Goal: Information Seeking & Learning: Learn about a topic

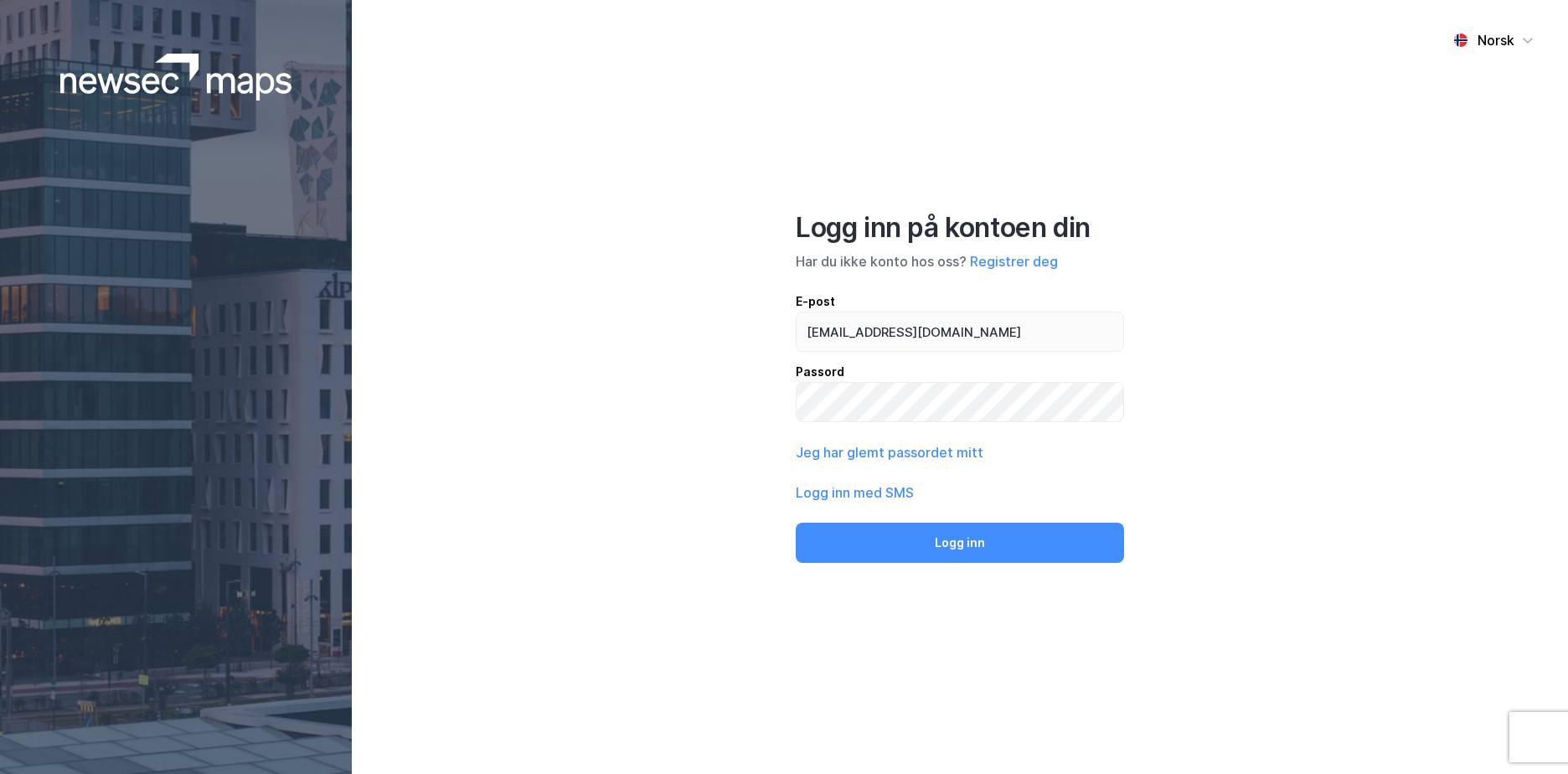
type input "[EMAIL_ADDRESS][DOMAIN_NAME]"
click at [796, 523] on button "Logg inn" at bounding box center [960, 543] width 328 height 41
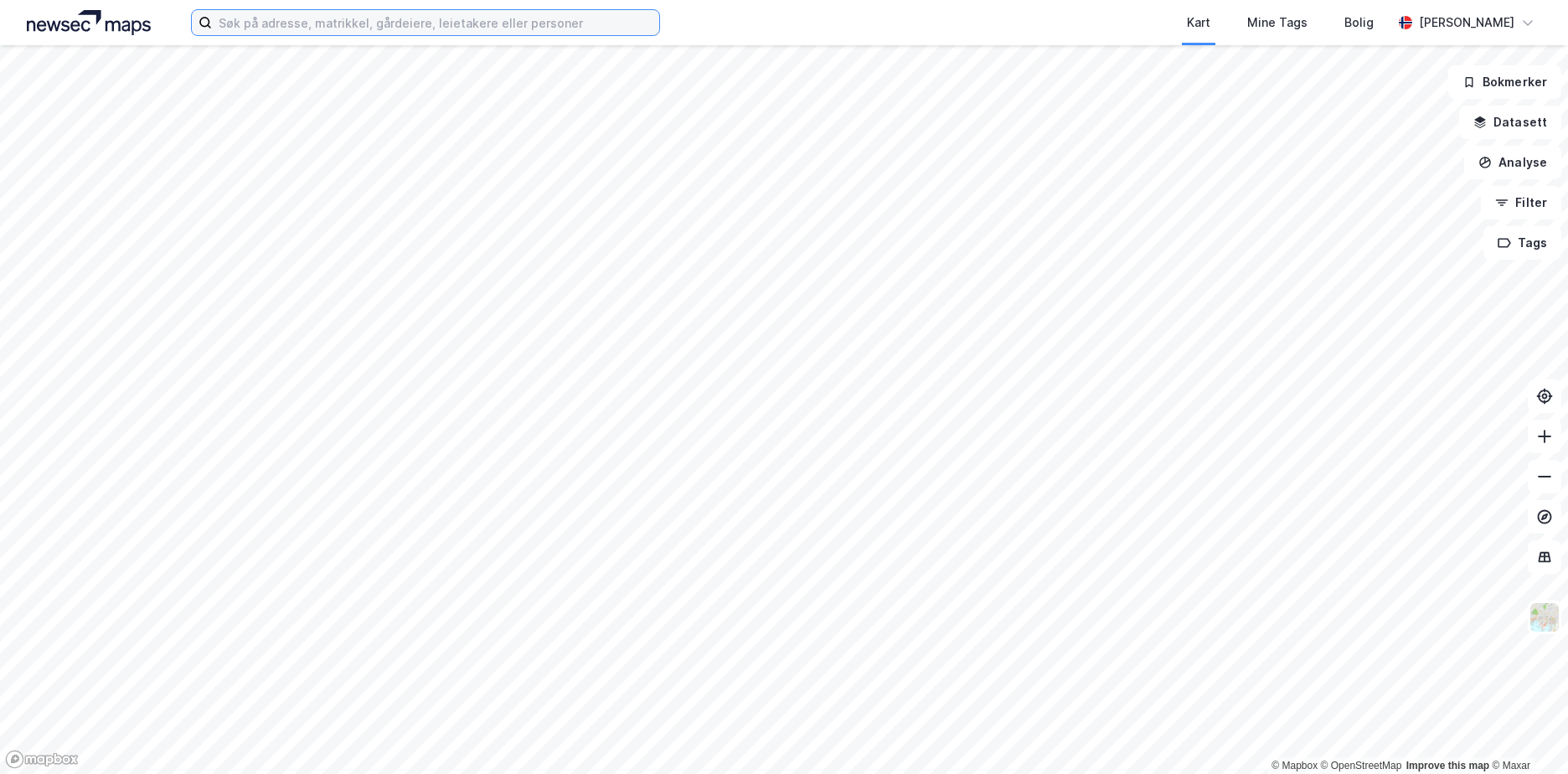
click at [245, 21] on input at bounding box center [436, 23] width 447 height 25
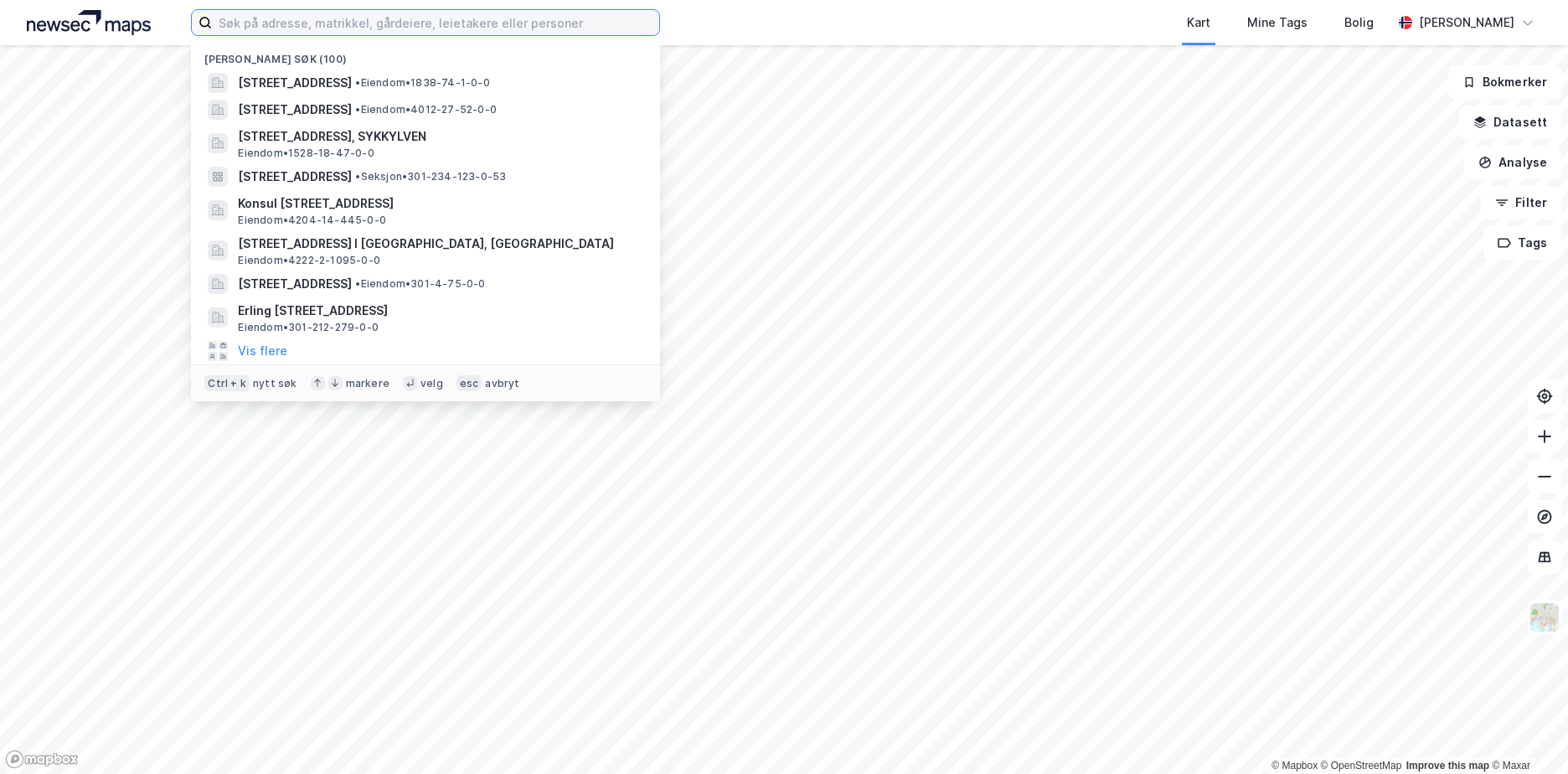
click at [272, 24] on input at bounding box center [436, 23] width 447 height 25
paste input "301-28/516/0/0"
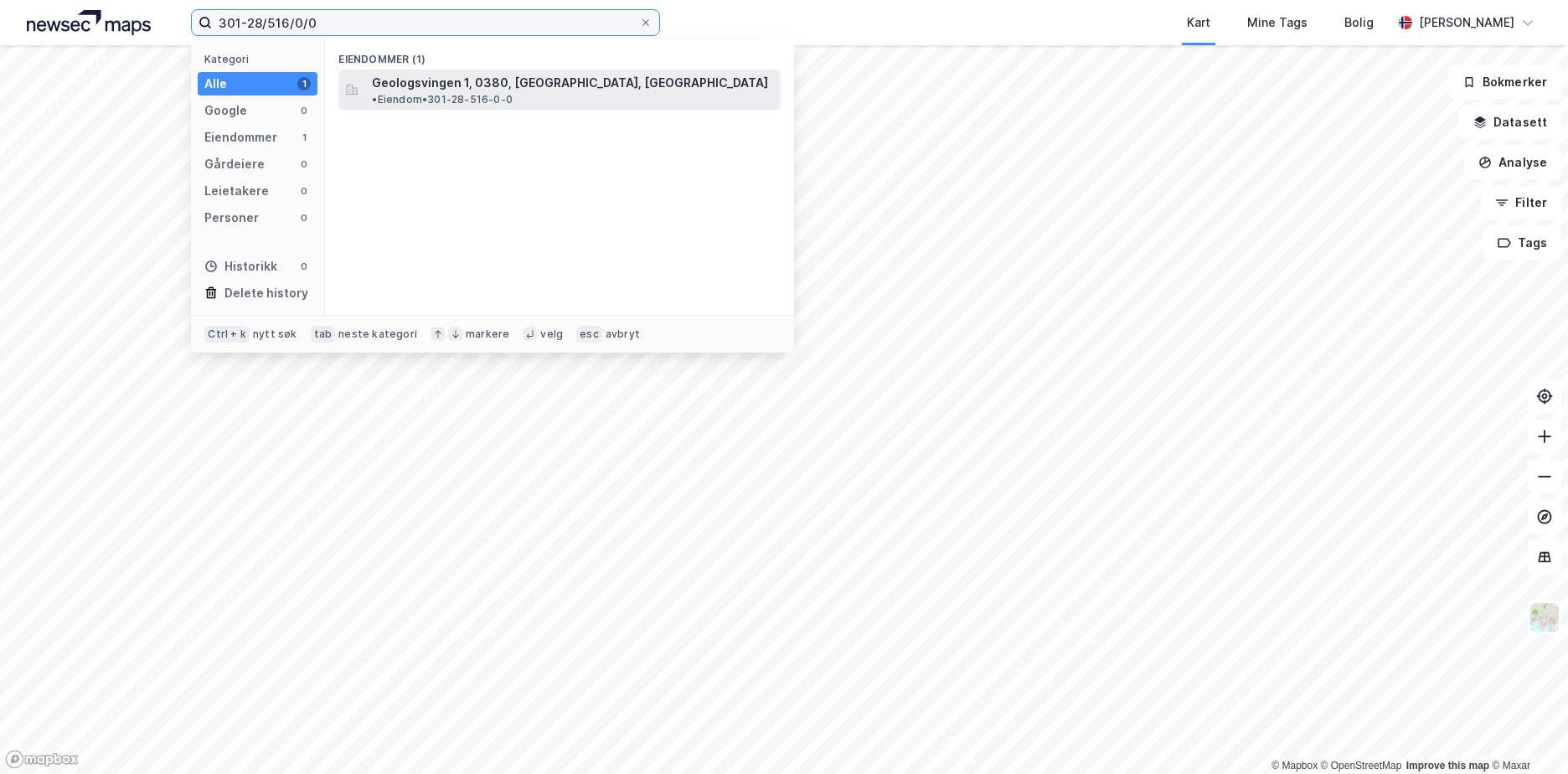
type input "301-28/516/0/0"
click at [447, 85] on span "Geologsvingen 1, 0380, [GEOGRAPHIC_DATA], [GEOGRAPHIC_DATA]" at bounding box center [570, 83] width 396 height 20
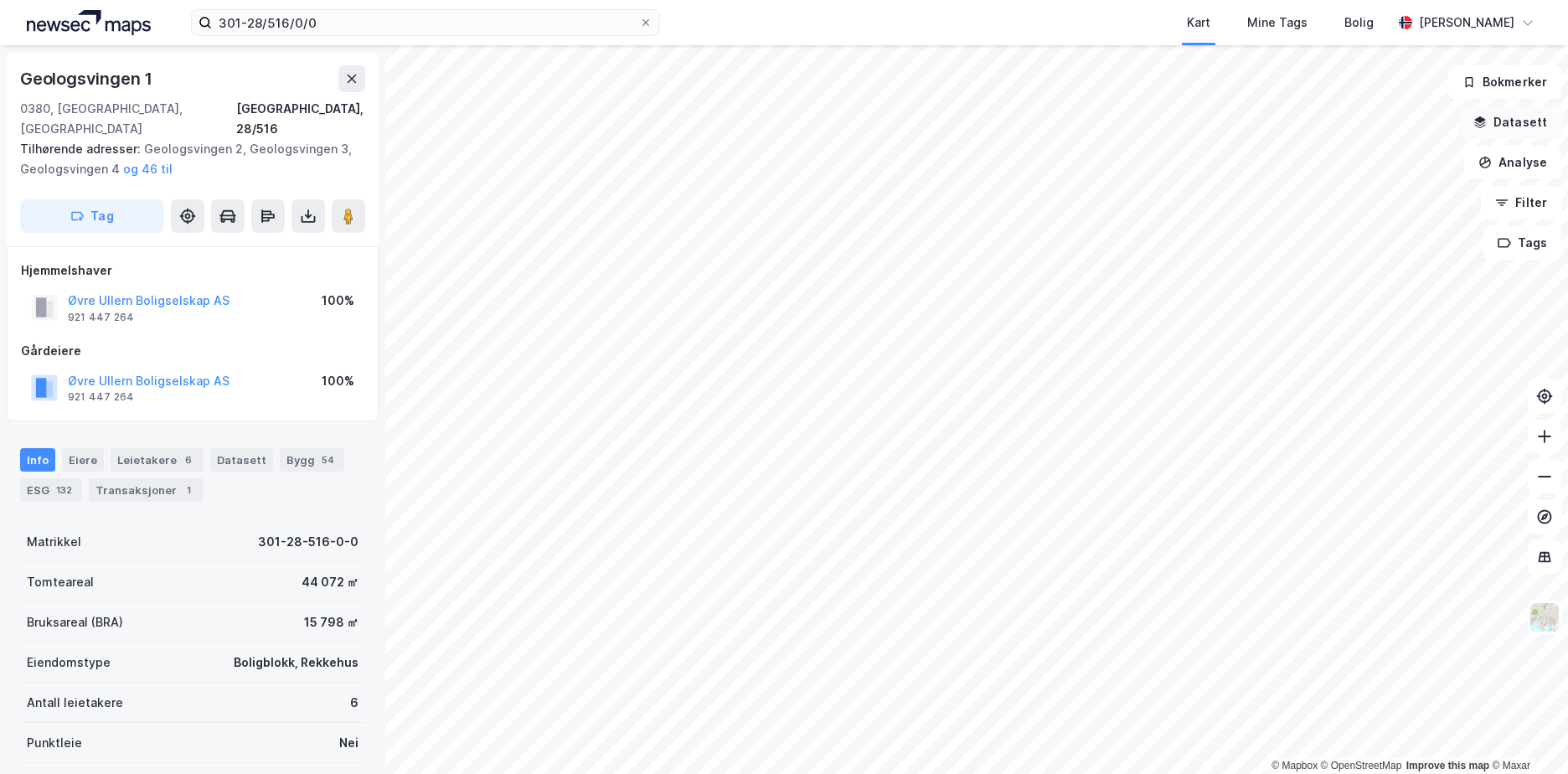
click at [1510, 119] on button "Datasett" at bounding box center [1510, 123] width 102 height 34
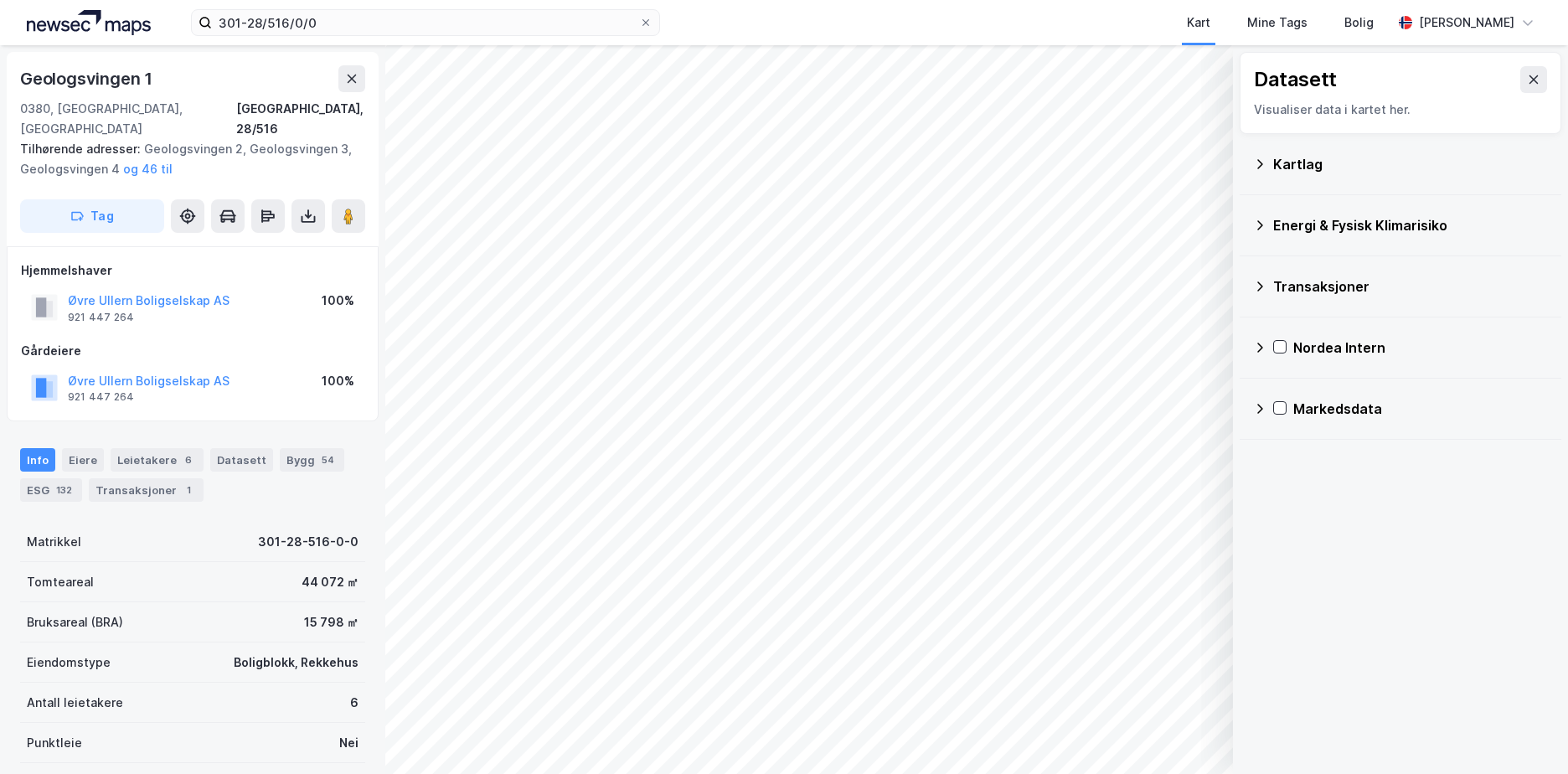
click at [1258, 165] on icon at bounding box center [1259, 164] width 14 height 14
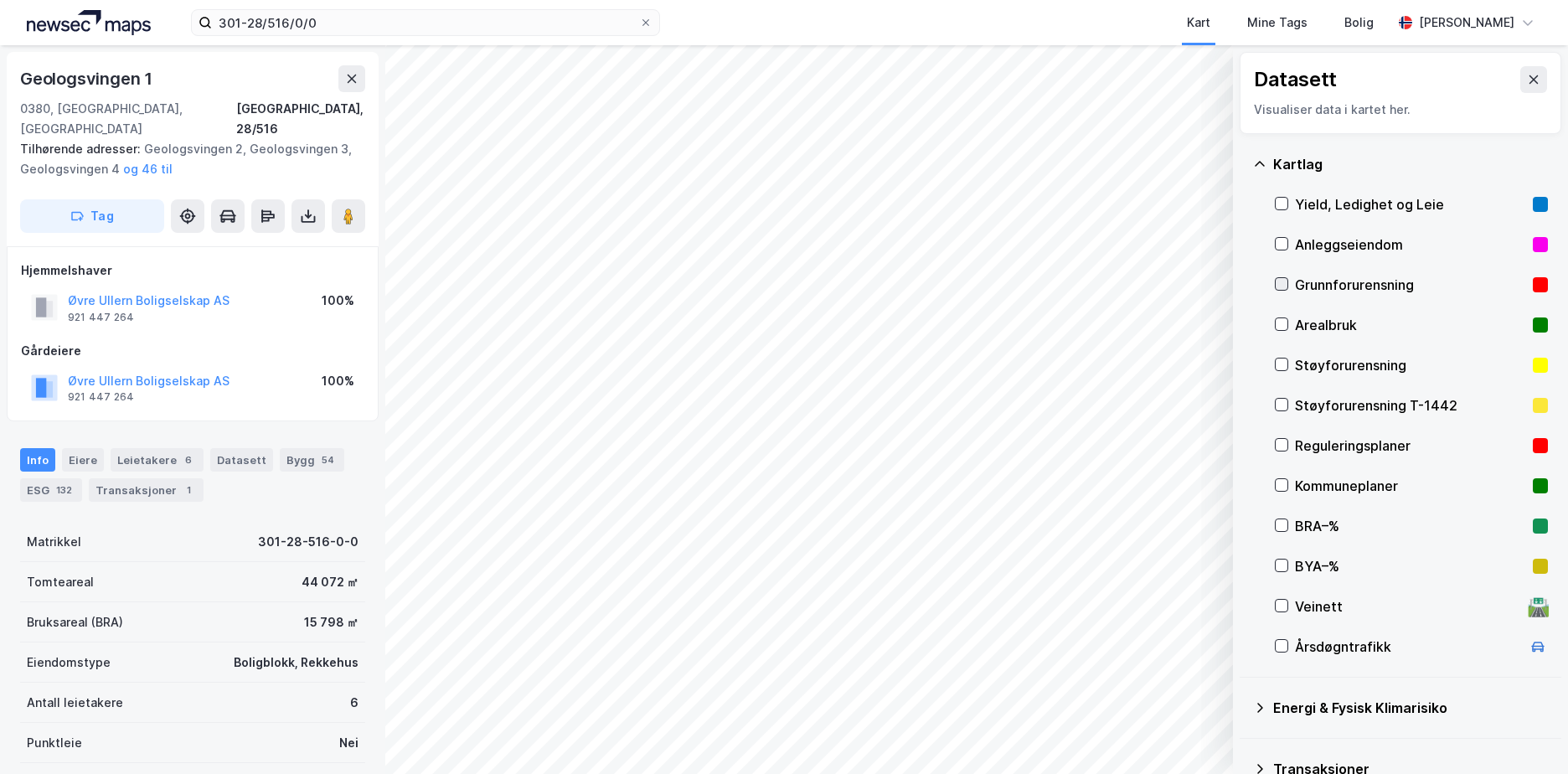
click at [1280, 283] on icon at bounding box center [1281, 284] width 12 height 12
click at [1263, 162] on icon at bounding box center [1259, 164] width 14 height 14
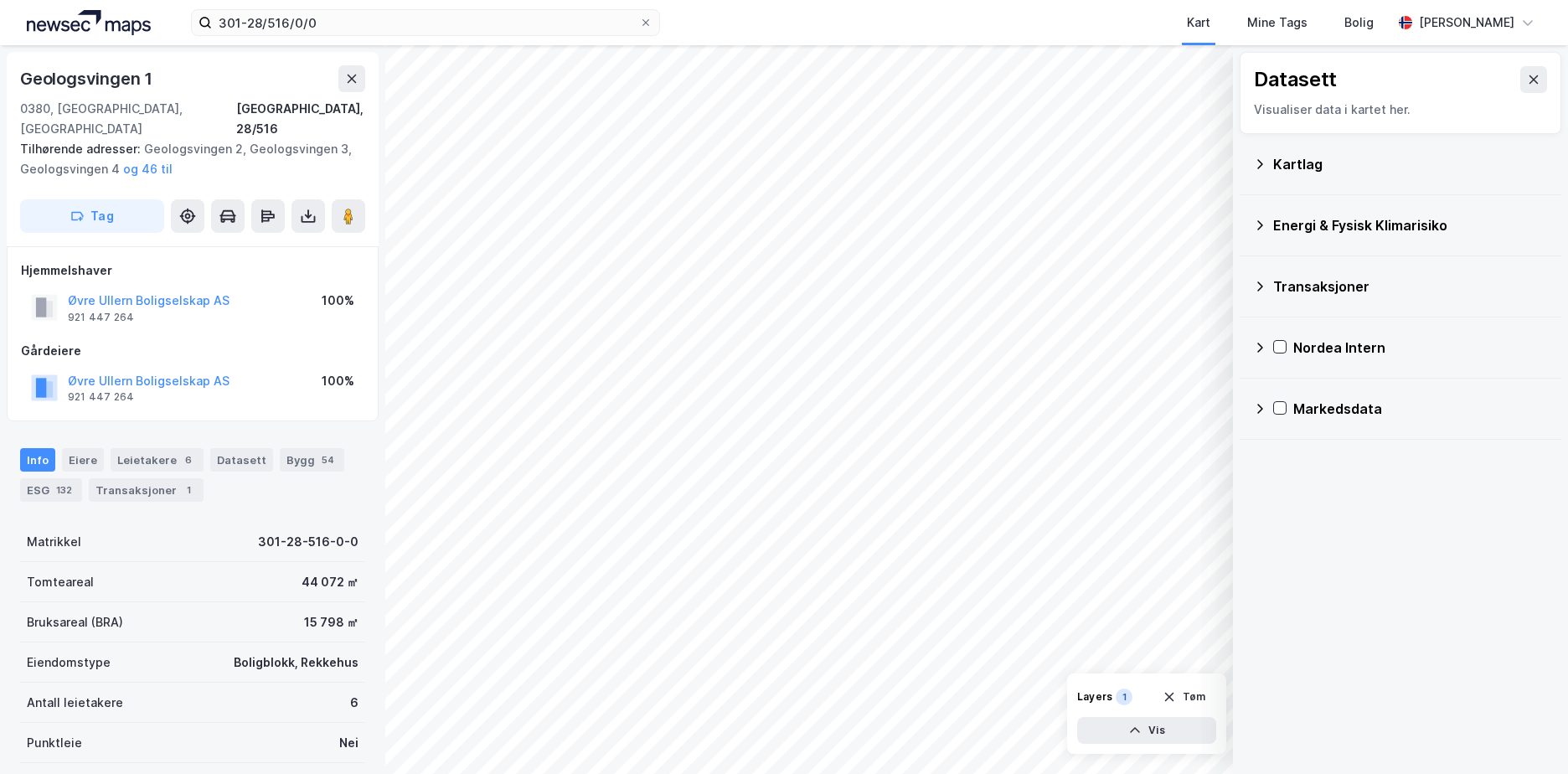
click at [1263, 224] on icon at bounding box center [1259, 225] width 14 height 14
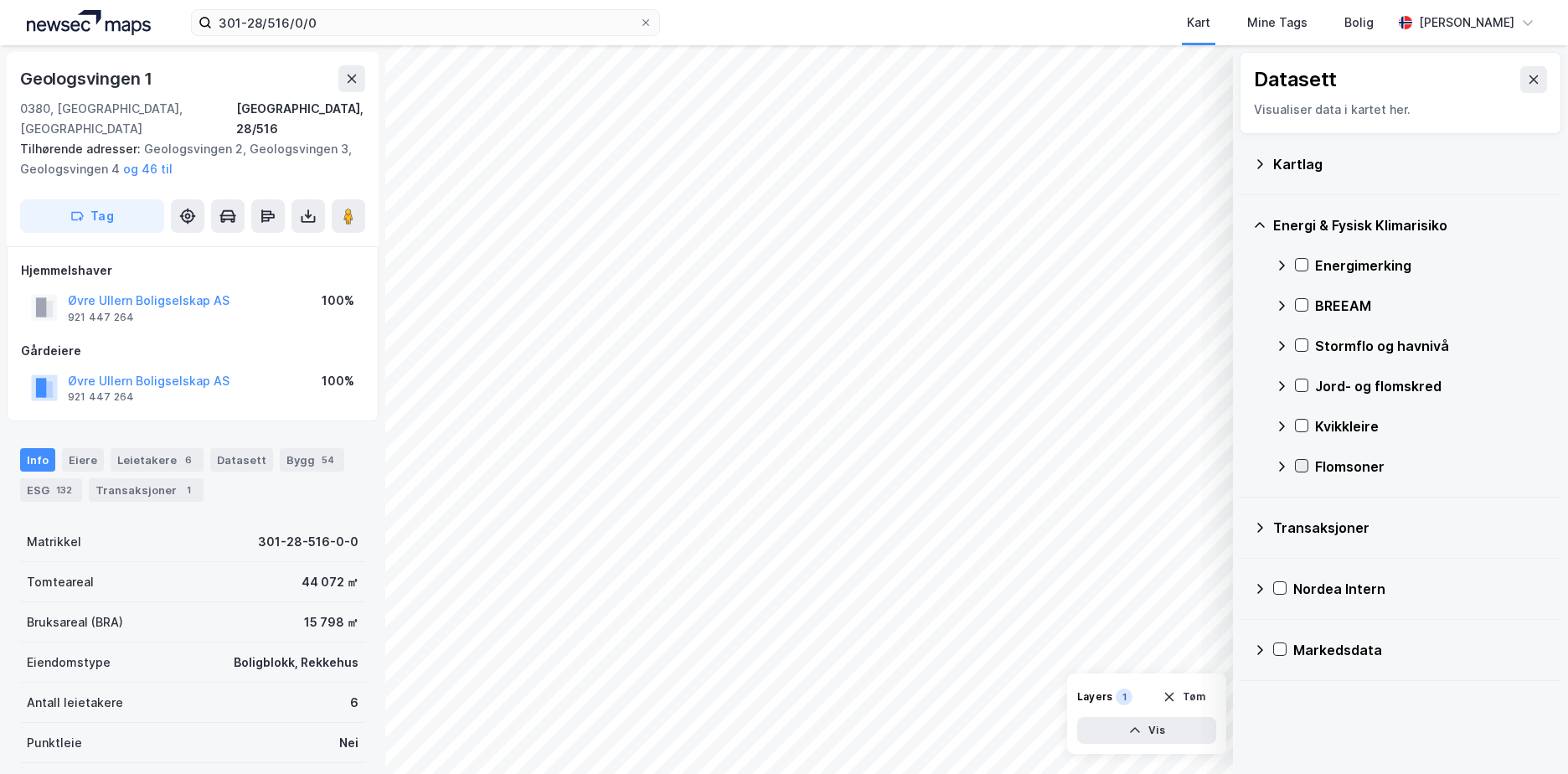
click at [1299, 466] on icon at bounding box center [1302, 466] width 12 height 12
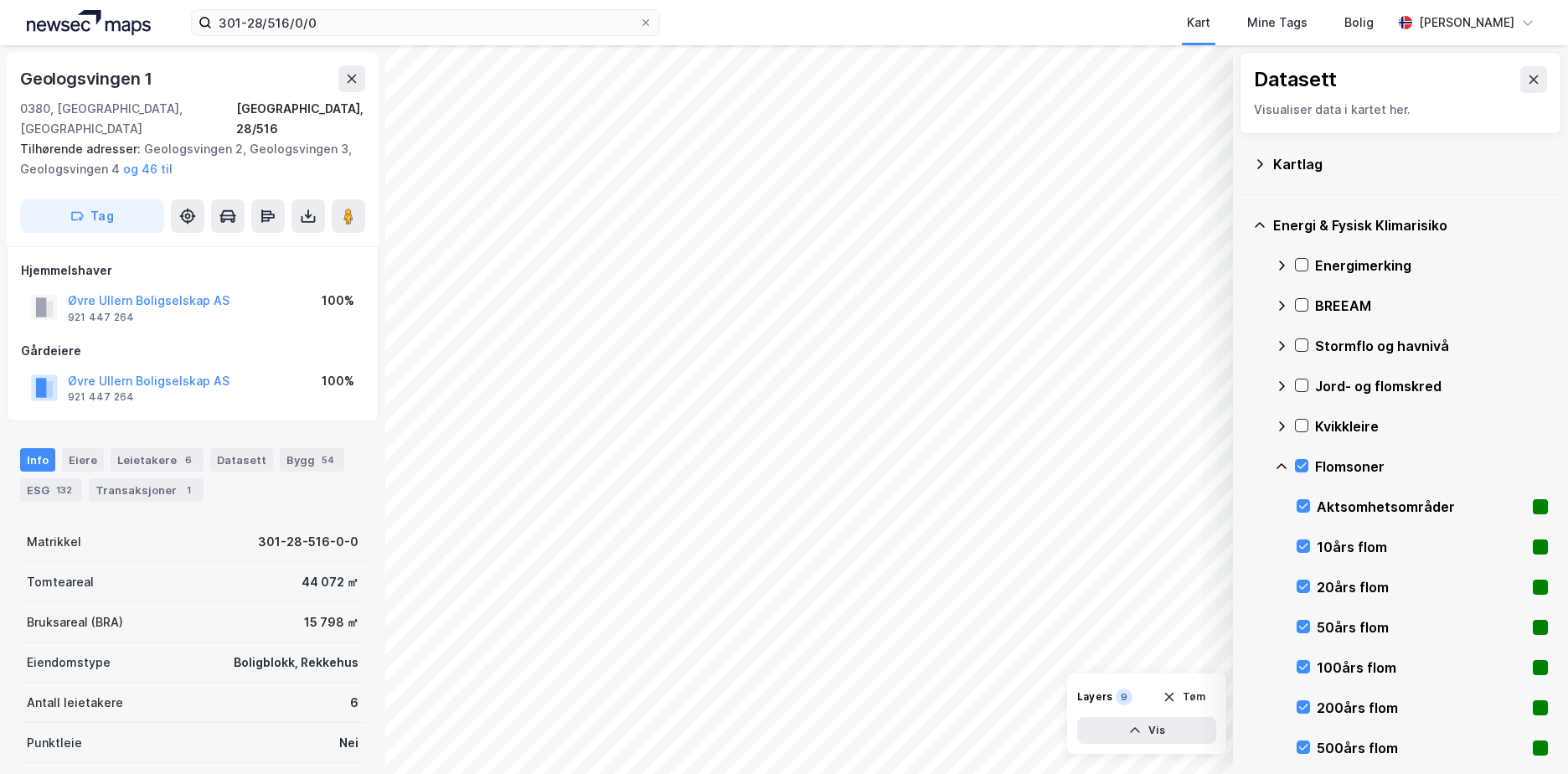
click at [1282, 464] on icon at bounding box center [1281, 467] width 14 height 14
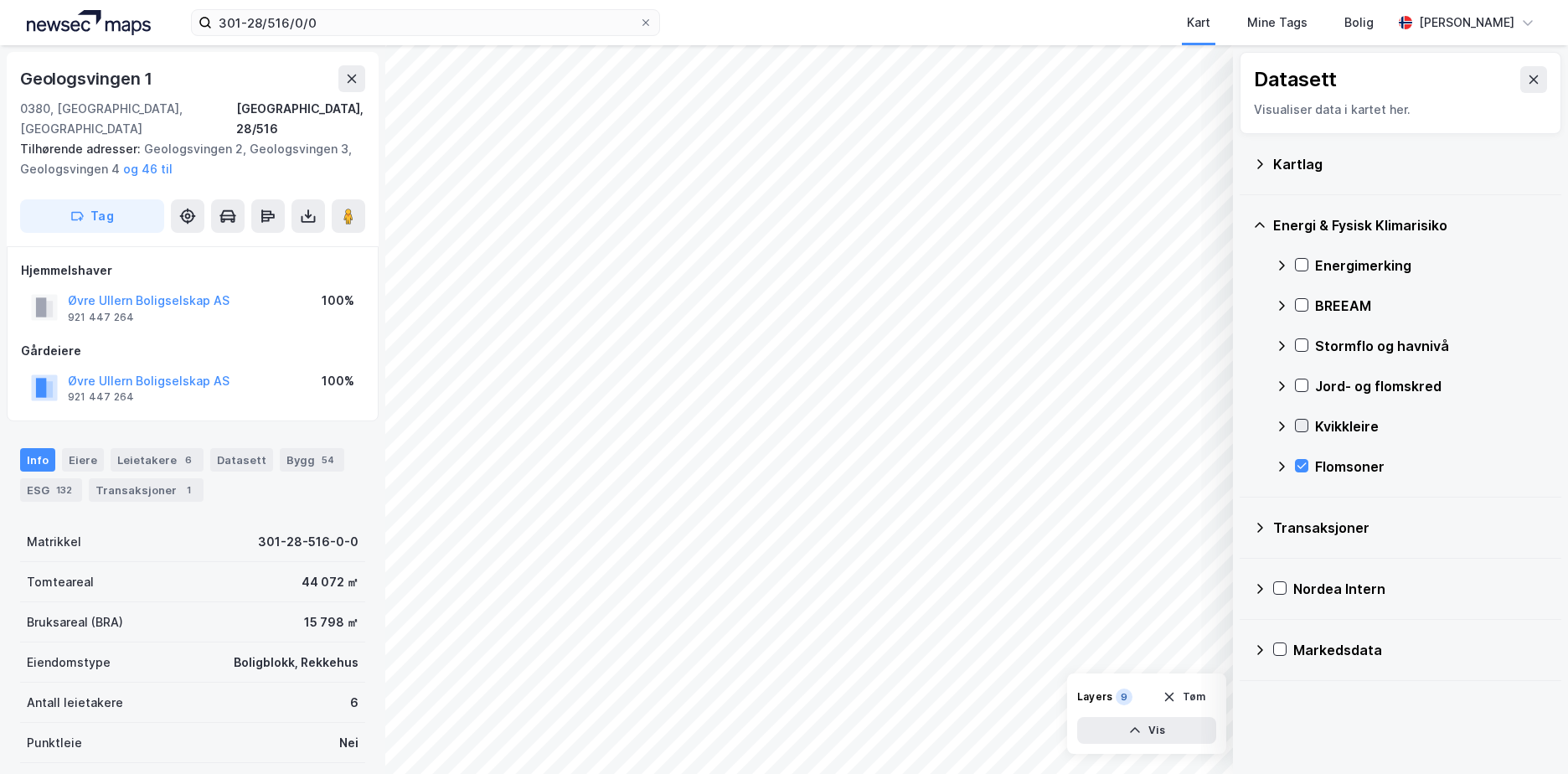
click at [1302, 426] on icon at bounding box center [1302, 425] width 9 height 6
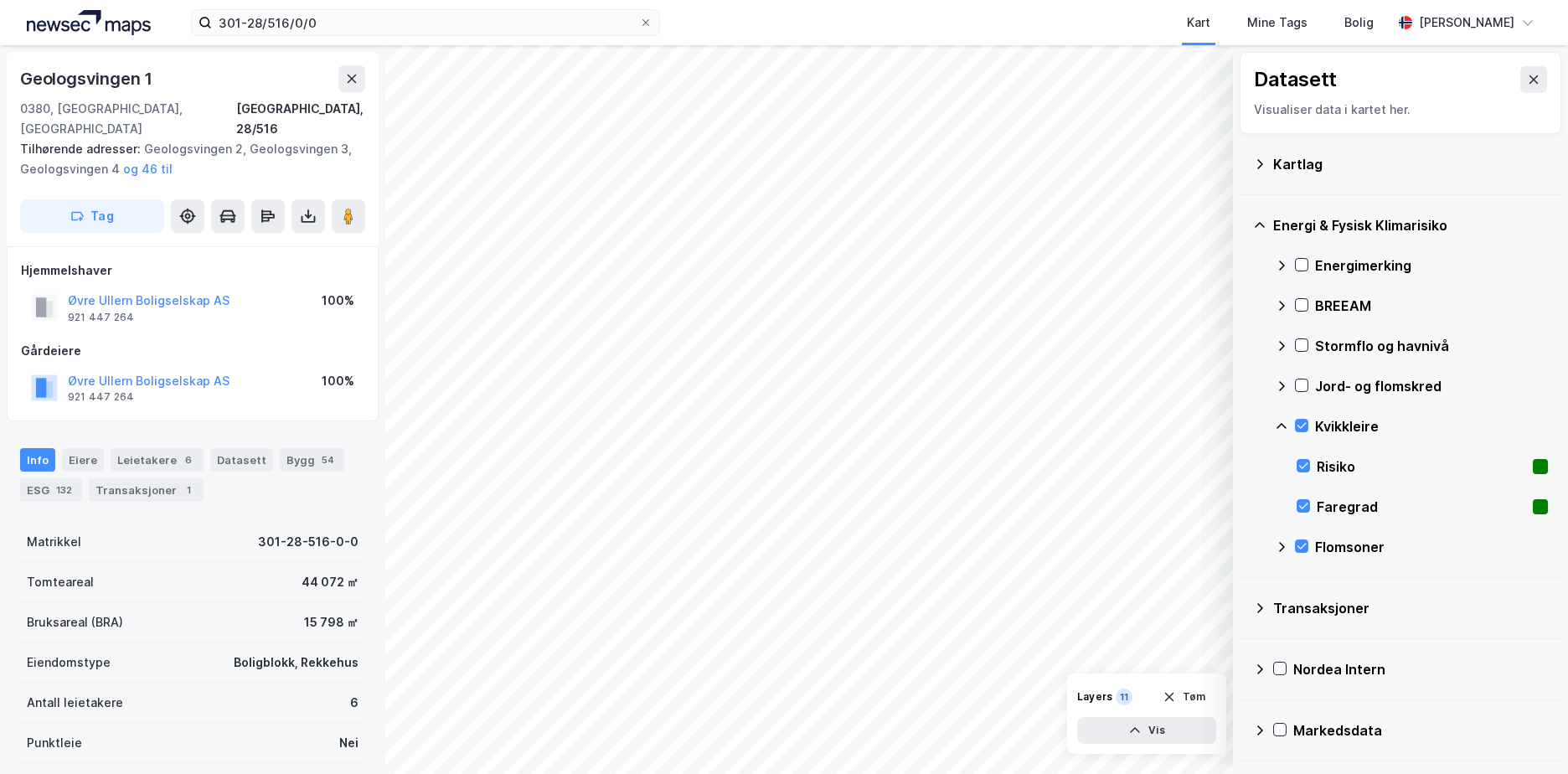
click at [1277, 420] on icon at bounding box center [1281, 426] width 14 height 14
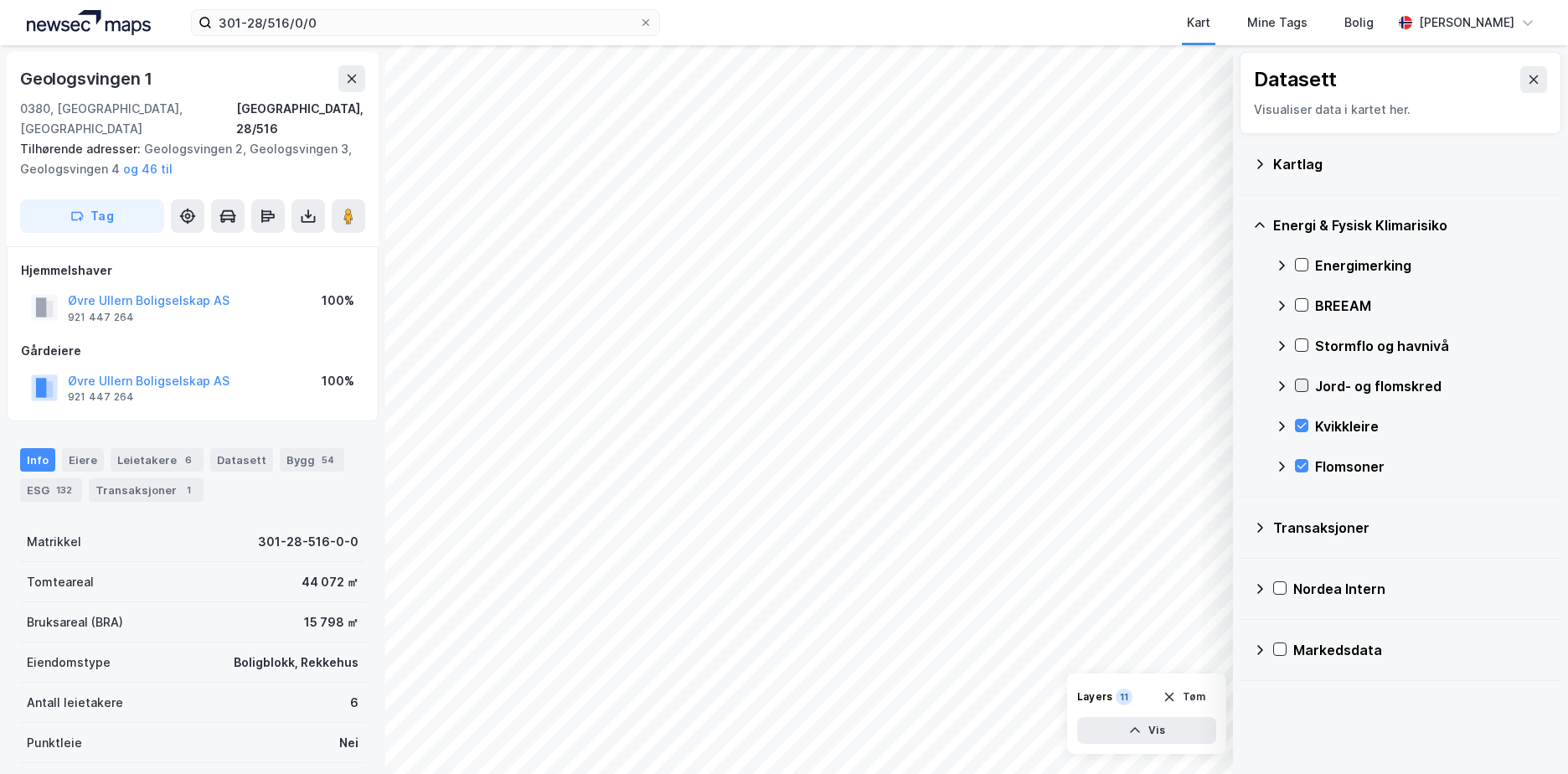
click at [1301, 388] on icon at bounding box center [1302, 386] width 9 height 6
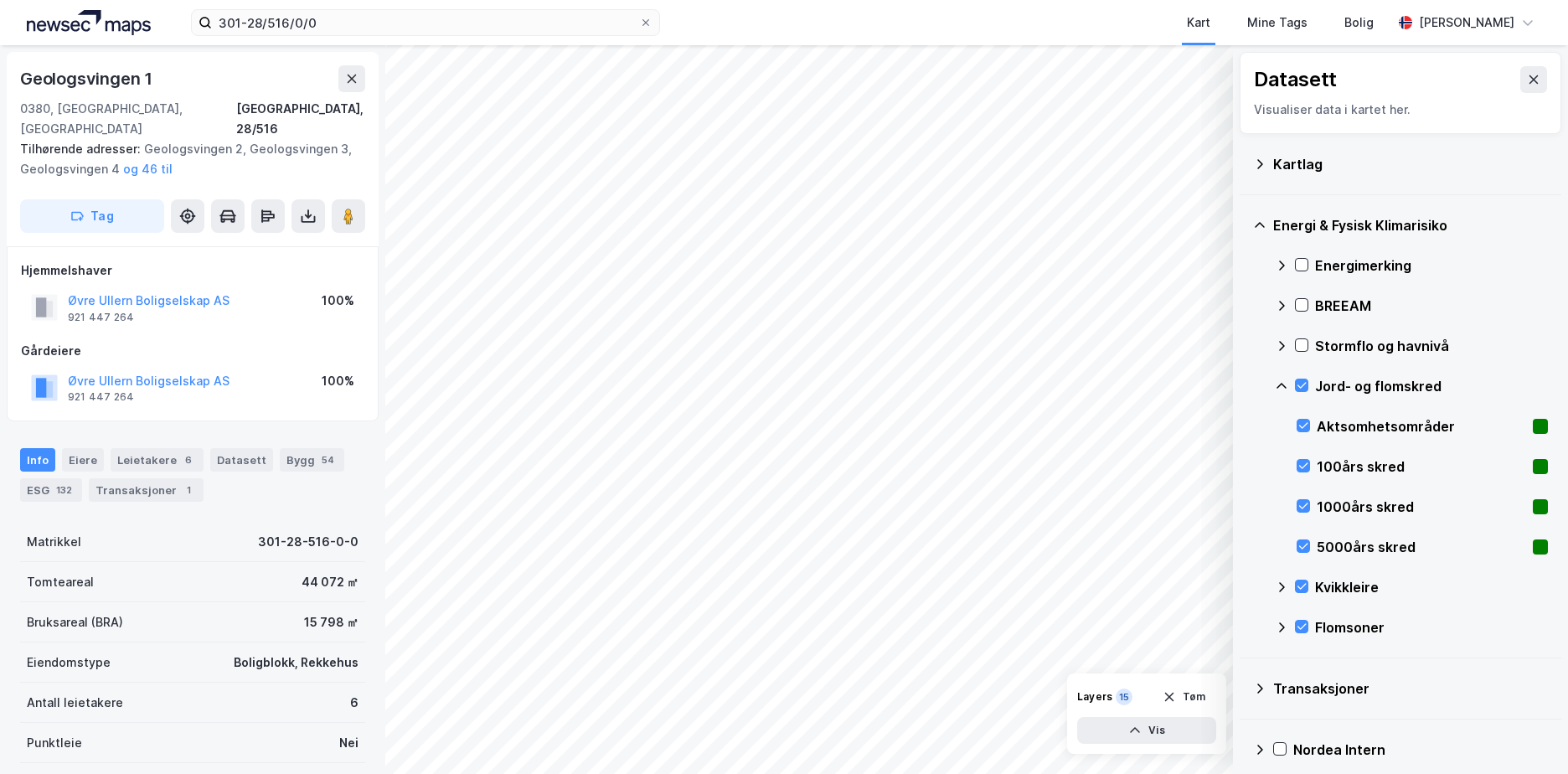
click at [1274, 384] on div "Energi & Fysisk Klimarisiko Energimerking BREEAM Stormflo og havnivå Jord- og f…" at bounding box center [1400, 427] width 321 height 464
click at [1280, 380] on icon at bounding box center [1281, 387] width 14 height 14
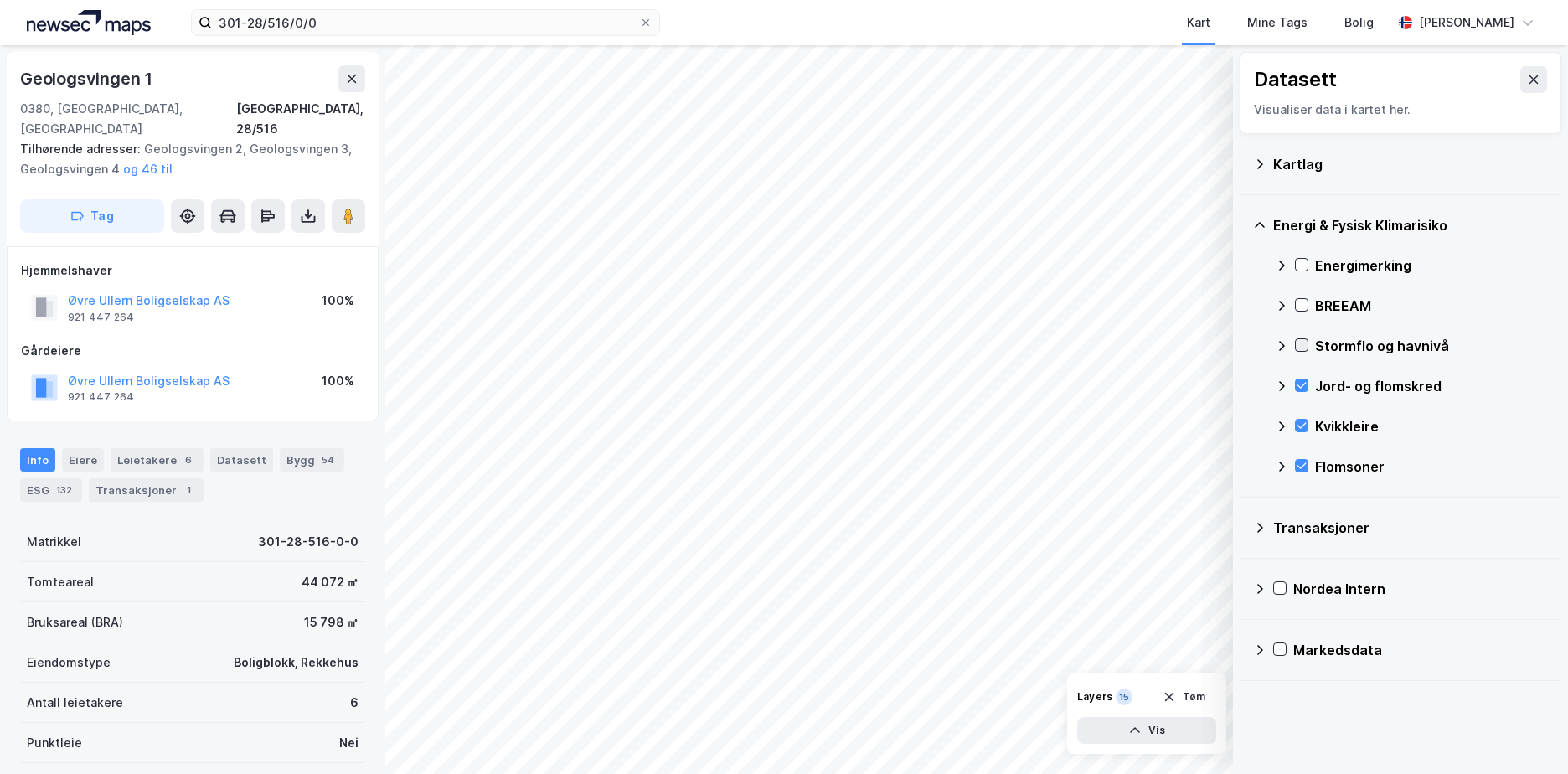
click at [1302, 350] on icon at bounding box center [1302, 345] width 12 height 12
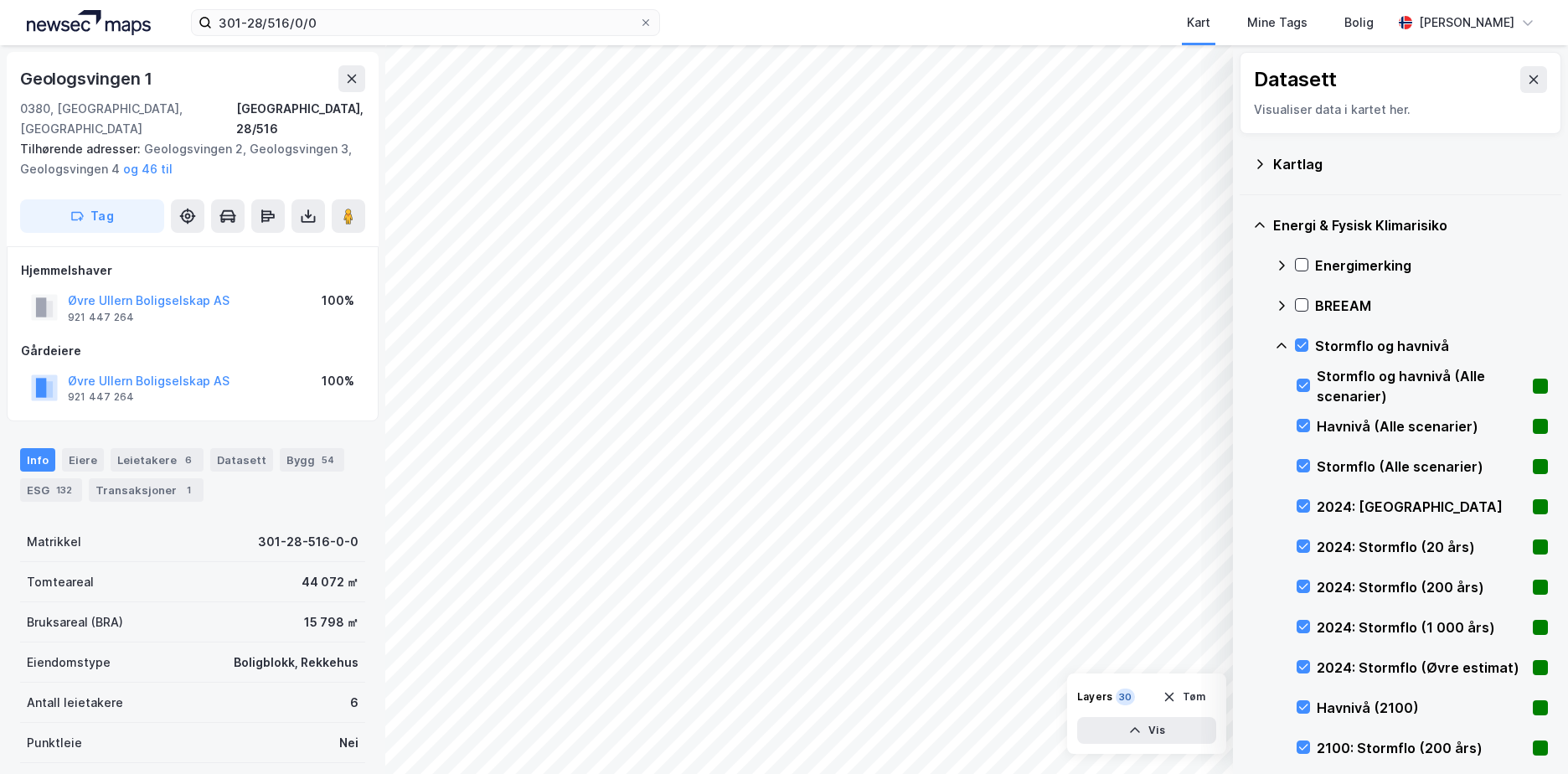
click at [1281, 344] on icon at bounding box center [1281, 346] width 14 height 14
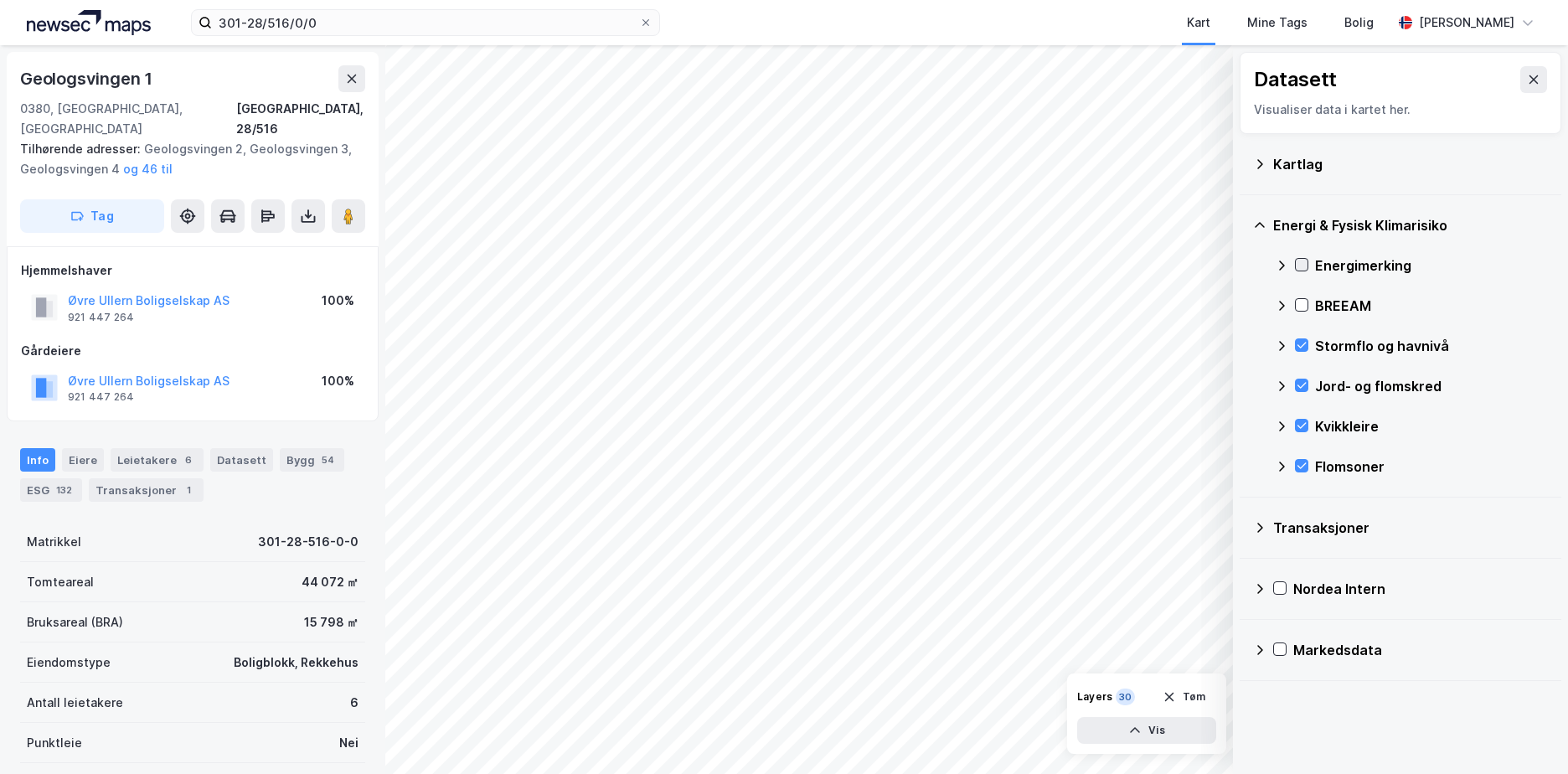
click at [1299, 266] on icon at bounding box center [1302, 265] width 9 height 6
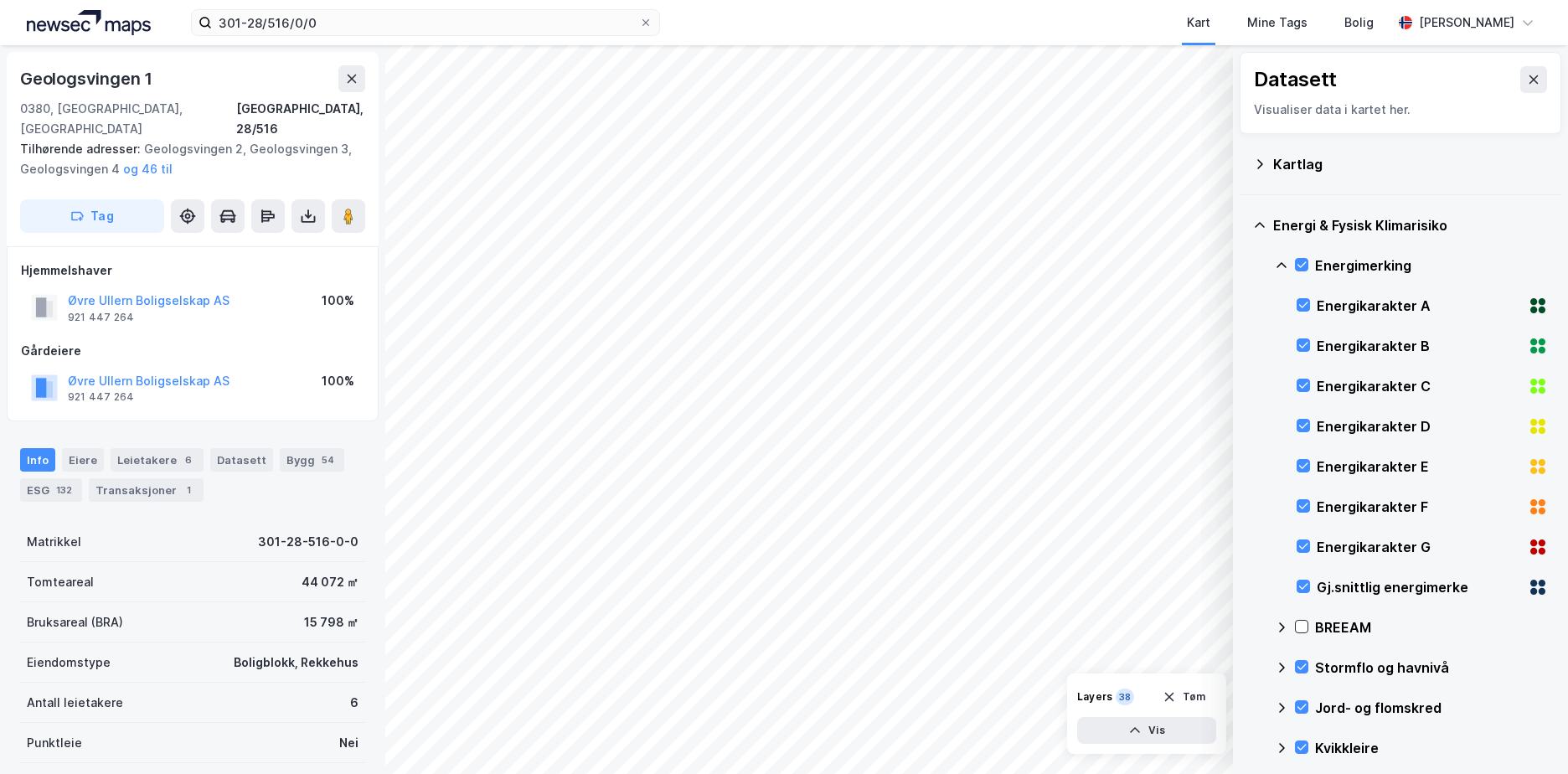
click at [1276, 262] on icon at bounding box center [1281, 266] width 14 height 14
